Goal: Task Accomplishment & Management: Use online tool/utility

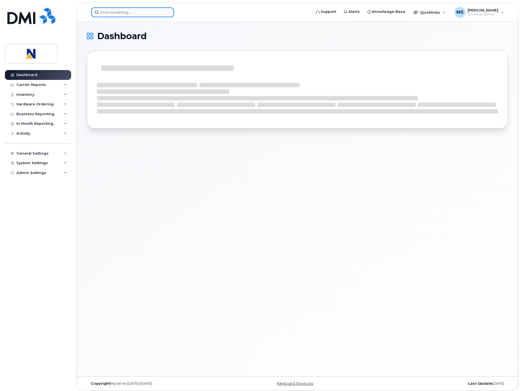
click at [113, 13] on input at bounding box center [132, 12] width 83 height 10
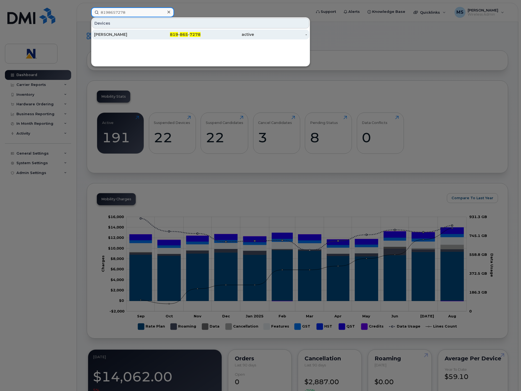
type input "8198657278"
click at [128, 34] on div "Moussa Hamache" at bounding box center [120, 34] width 53 height 5
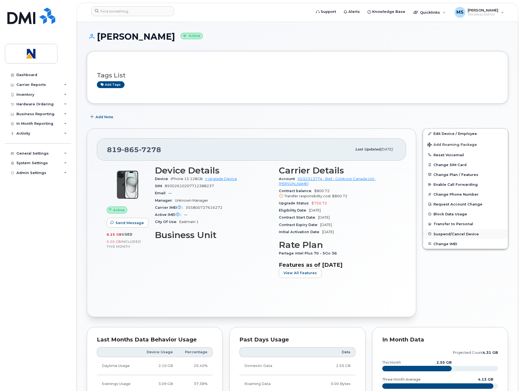
click at [451, 235] on span "Suspend/Cancel Device" at bounding box center [455, 234] width 45 height 4
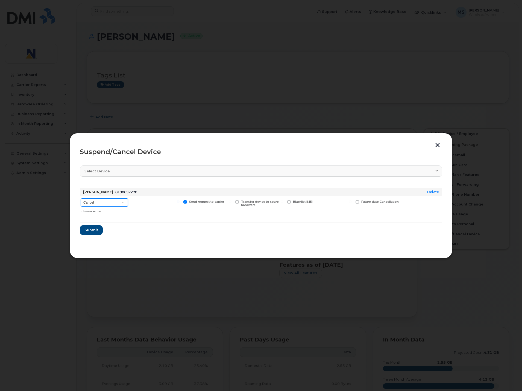
click at [106, 202] on select "Cancel Suspend - Extend Suspension Suspend - Reduced Rate Suspend - Full Rate S…" at bounding box center [104, 202] width 47 height 8
select select "[object Object]"
click at [81, 198] on select "Cancel Suspend - Extend Suspension Suspend - Reduced Rate Suspend - Full Rate S…" at bounding box center [104, 202] width 47 height 8
click at [91, 231] on span "Submit" at bounding box center [91, 229] width 14 height 5
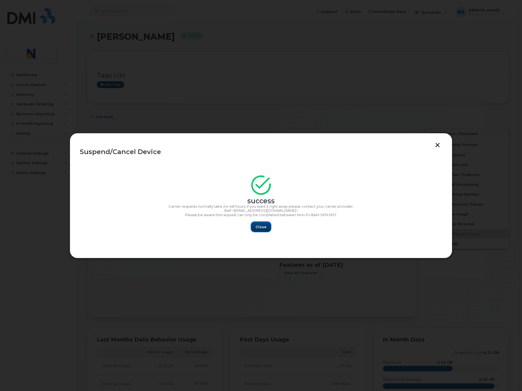
click at [260, 225] on span "Close" at bounding box center [261, 226] width 11 height 5
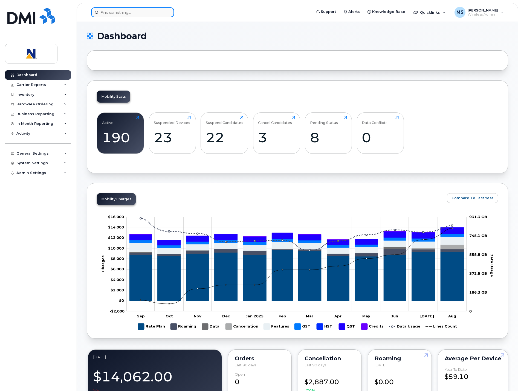
click at [140, 13] on input at bounding box center [132, 12] width 83 height 10
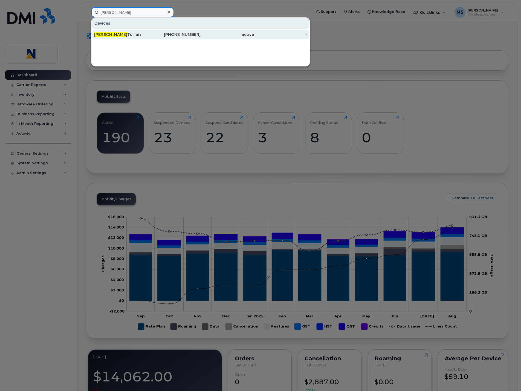
type input "Gregory"
click at [138, 33] on div "Gregory Turfan" at bounding box center [120, 34] width 53 height 5
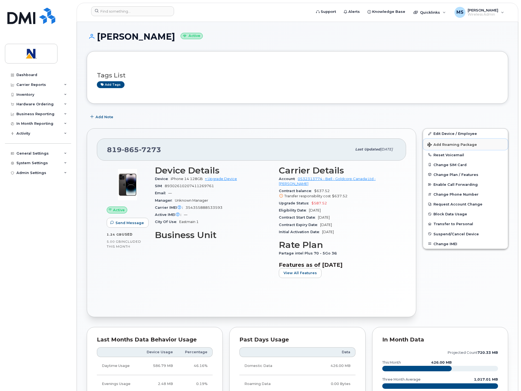
click at [454, 145] on span "Add Roaming Package" at bounding box center [451, 144] width 49 height 5
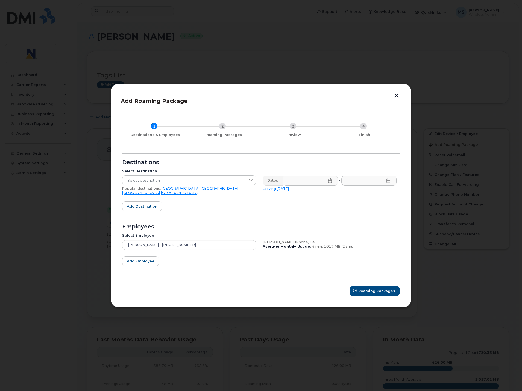
click at [190, 176] on div "Select Destination Select destination Popular destinations: USA Mexico United K…" at bounding box center [189, 182] width 141 height 33
click at [192, 183] on span "Select destination" at bounding box center [184, 181] width 123 height 10
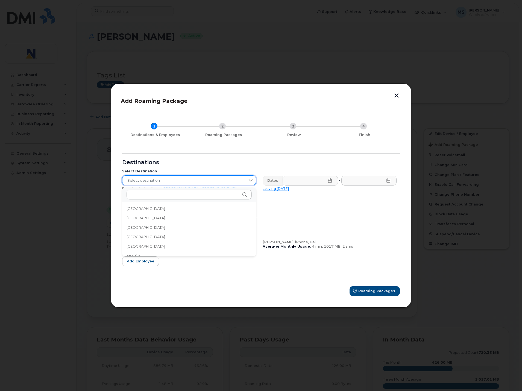
scroll to position [609, 0]
click at [161, 196] on input "text" at bounding box center [189, 195] width 125 height 10
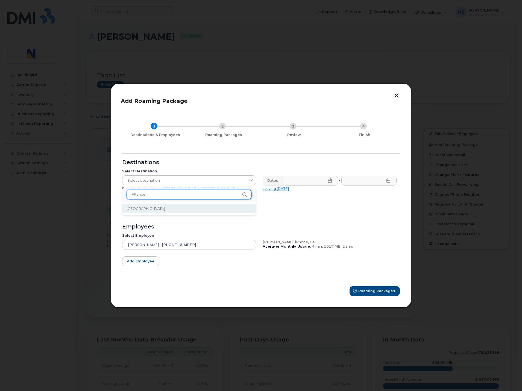
type input "FRance"
click at [150, 207] on li "France" at bounding box center [189, 209] width 134 height 10
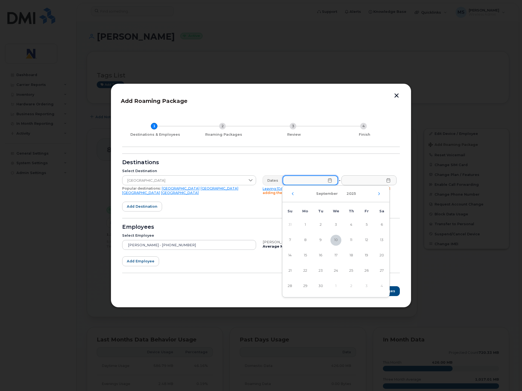
click at [333, 177] on input "text" at bounding box center [311, 180] width 56 height 10
click at [380, 192] on icon "Next Month" at bounding box center [379, 193] width 3 height 4
click at [366, 238] on span "10" at bounding box center [366, 240] width 11 height 11
type input "10/10/2025"
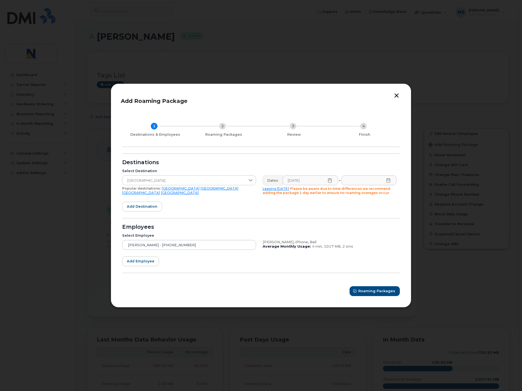
click at [389, 180] on icon at bounding box center [389, 180] width 4 height 4
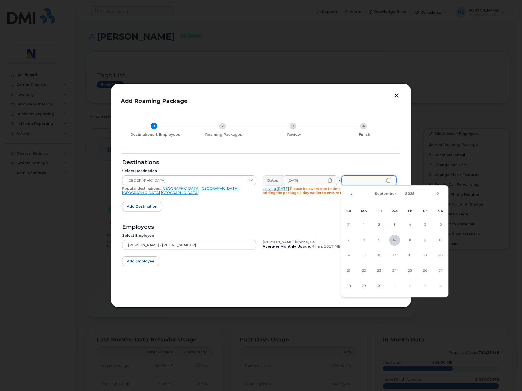
click at [438, 193] on icon "Next Month" at bounding box center [437, 193] width 3 height 4
click at [382, 268] on span "21" at bounding box center [379, 270] width 11 height 11
type input "10/21/2025"
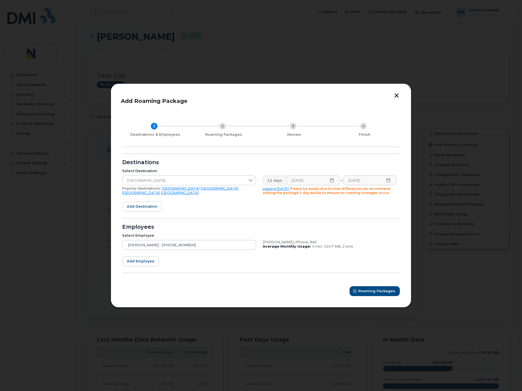
click at [330, 181] on icon at bounding box center [332, 180] width 4 height 4
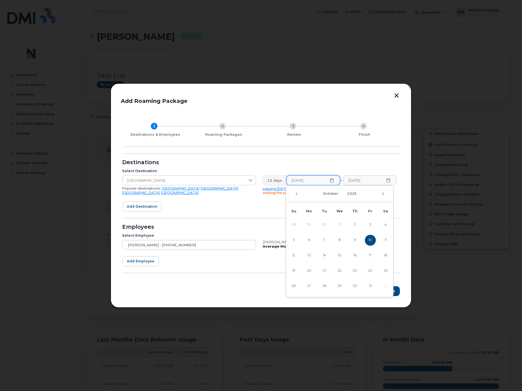
click at [354, 234] on td "9" at bounding box center [355, 239] width 15 height 15
click at [354, 237] on span "9" at bounding box center [355, 240] width 11 height 11
type input "10/09/2025"
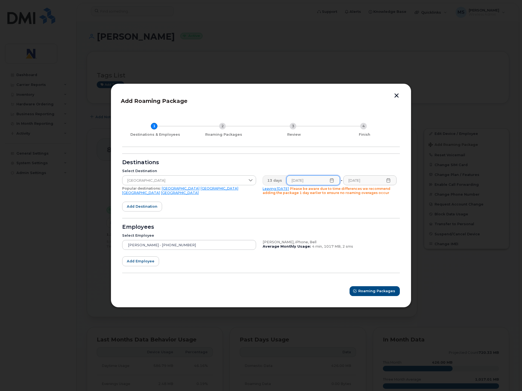
click at [390, 180] on icon at bounding box center [389, 180] width 4 height 4
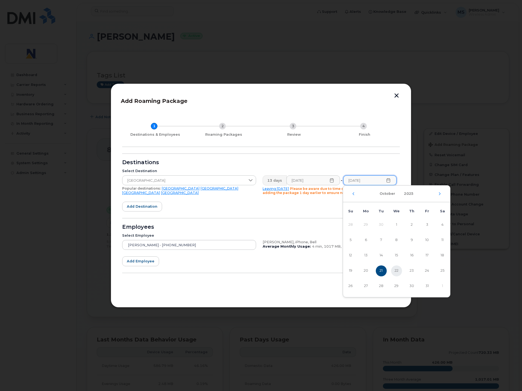
click at [396, 268] on span "22" at bounding box center [396, 270] width 11 height 11
type input "10/22/2025"
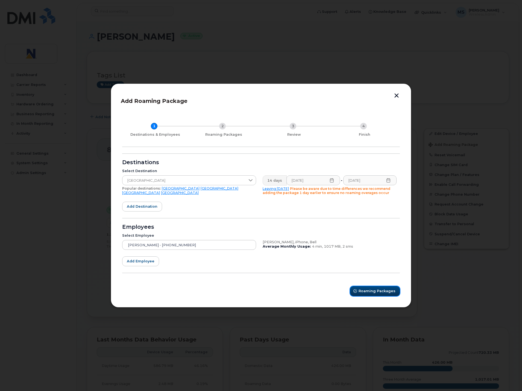
click at [379, 291] on span "Roaming Packages" at bounding box center [377, 290] width 37 height 5
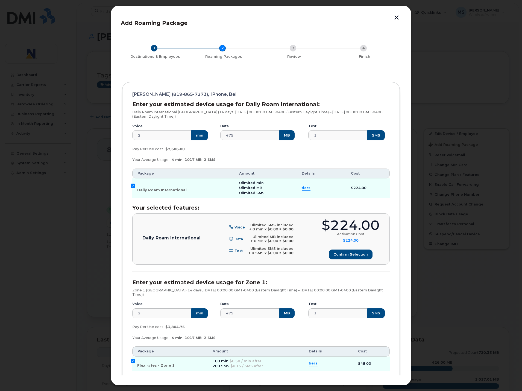
scroll to position [101, 0]
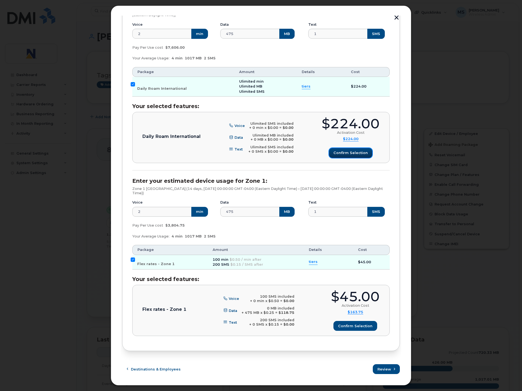
click at [348, 154] on span "Confirm selection" at bounding box center [351, 152] width 34 height 5
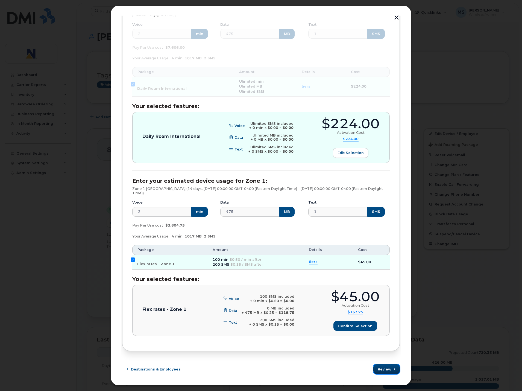
click at [393, 367] on icon "submit" at bounding box center [395, 369] width 4 height 4
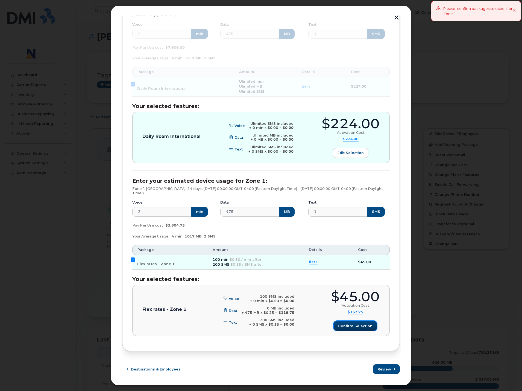
click at [358, 327] on span "Confirm selection" at bounding box center [355, 325] width 34 height 5
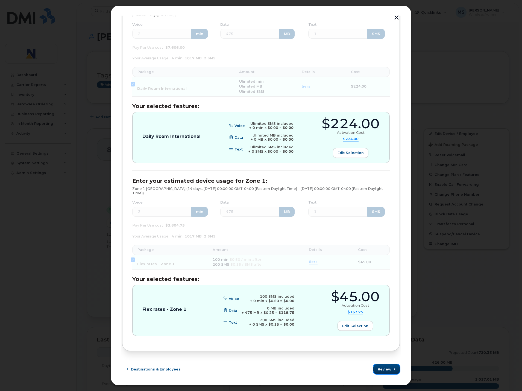
click at [379, 369] on span "Review" at bounding box center [385, 368] width 14 height 5
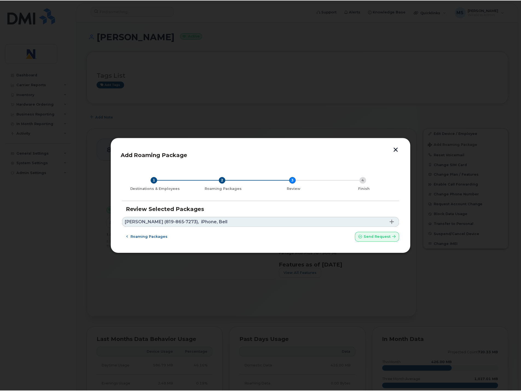
scroll to position [0, 0]
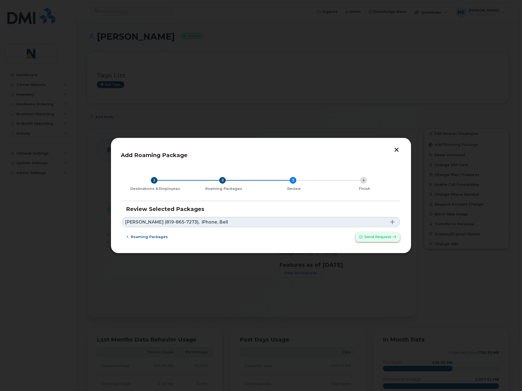
click at [373, 235] on span "Send request" at bounding box center [378, 236] width 27 height 5
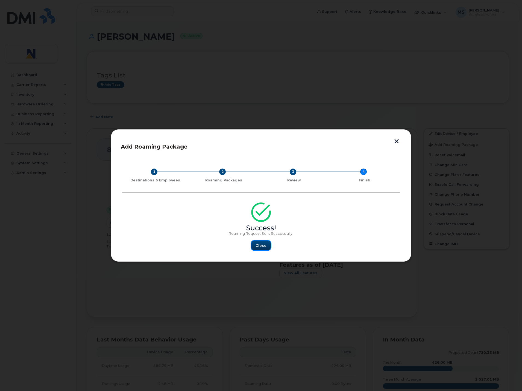
click at [261, 248] on button "Close" at bounding box center [261, 245] width 20 height 10
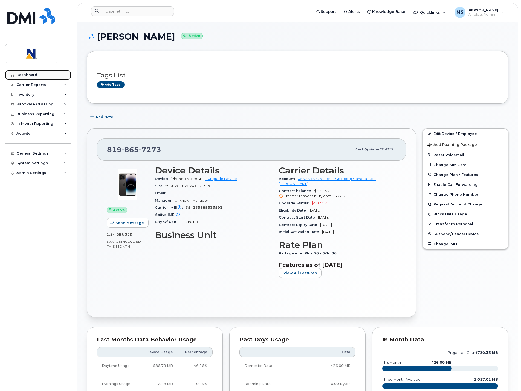
click at [39, 77] on link "Dashboard" at bounding box center [38, 75] width 66 height 10
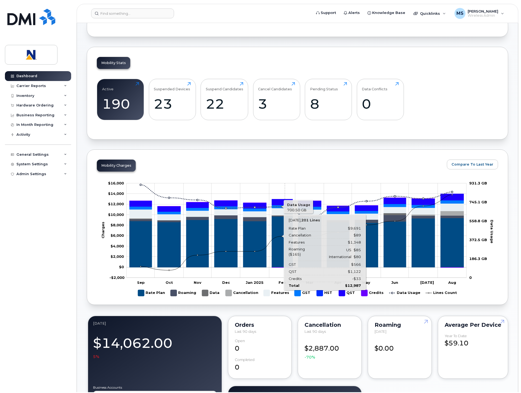
scroll to position [137, 0]
